Goal: Transaction & Acquisition: Purchase product/service

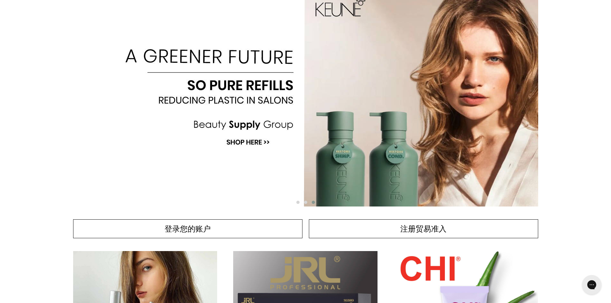
scroll to position [32, 0]
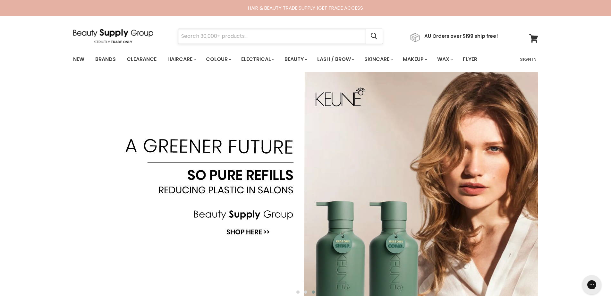
click at [199, 42] on input "Search" at bounding box center [272, 36] width 188 height 15
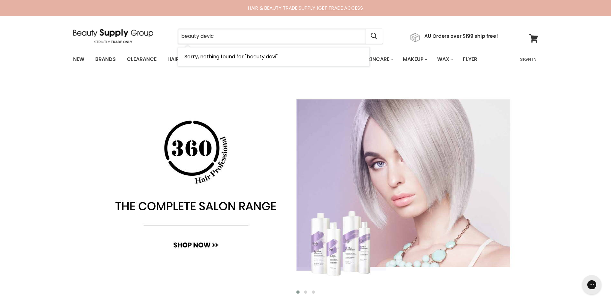
type input "beauty device"
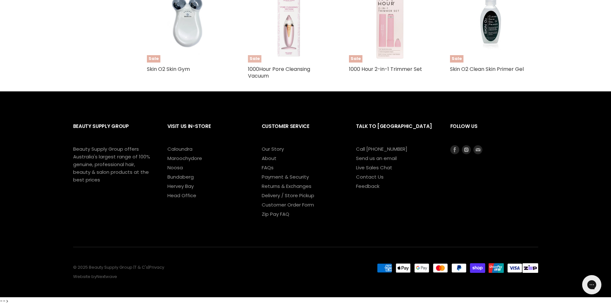
scroll to position [424, 0]
